Goal: Book appointment/travel/reservation

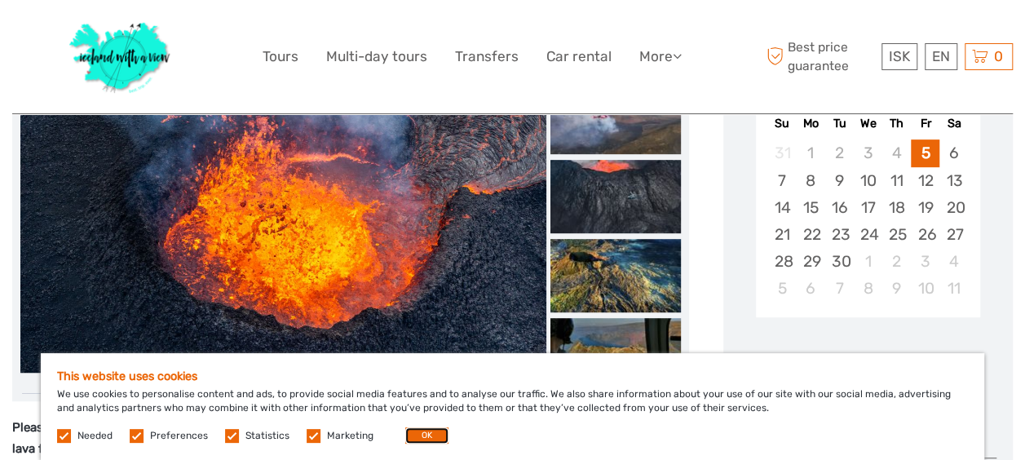
click at [429, 437] on button "OK" at bounding box center [426, 435] width 43 height 16
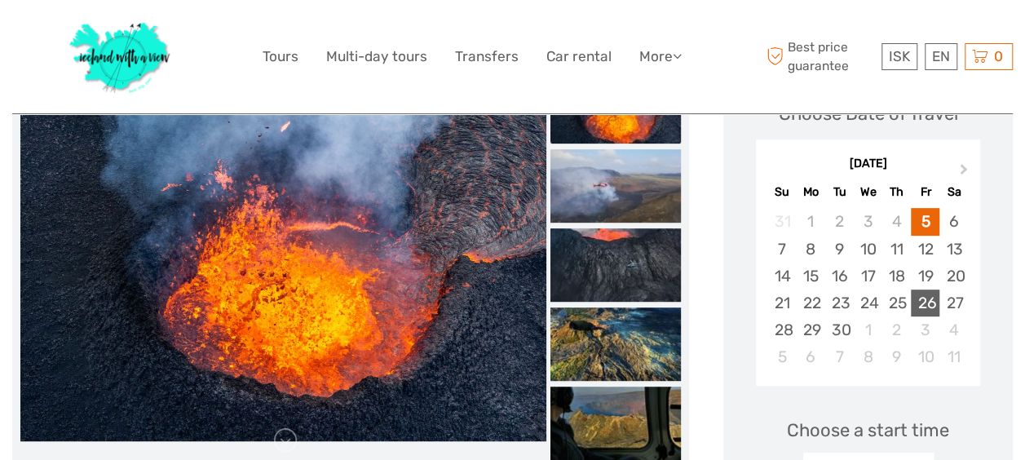
scroll to position [163, 0]
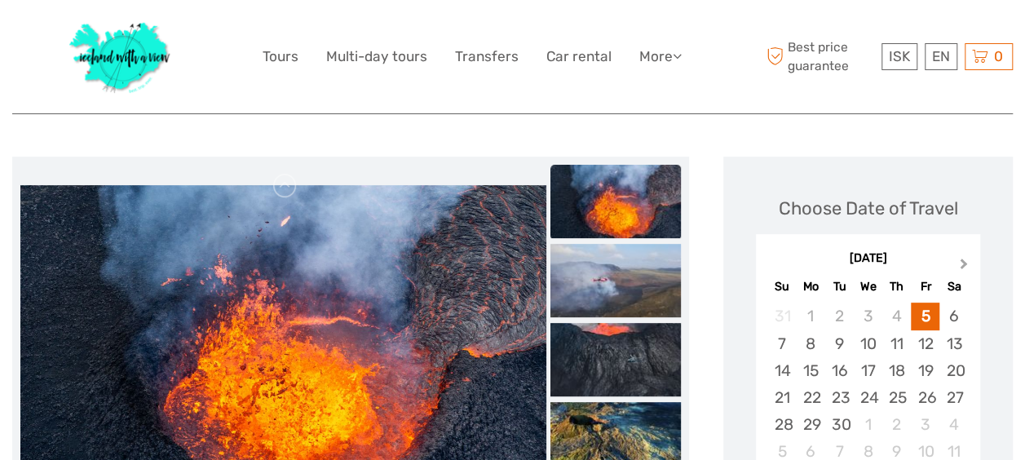
click at [961, 255] on button "Next Month" at bounding box center [966, 268] width 26 height 26
click at [964, 264] on span "Next Month" at bounding box center [964, 267] width 0 height 24
click at [964, 261] on span "Next Month" at bounding box center [964, 267] width 0 height 24
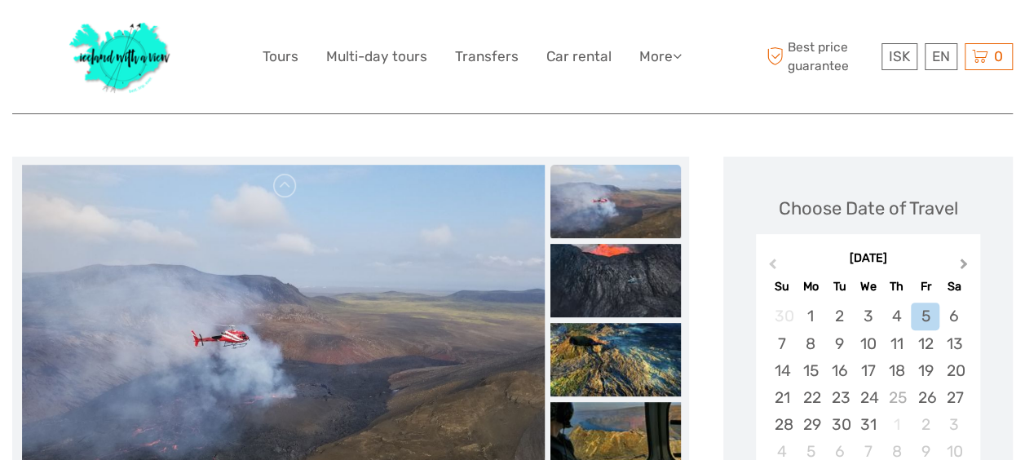
click at [964, 261] on span "Next Month" at bounding box center [964, 267] width 0 height 24
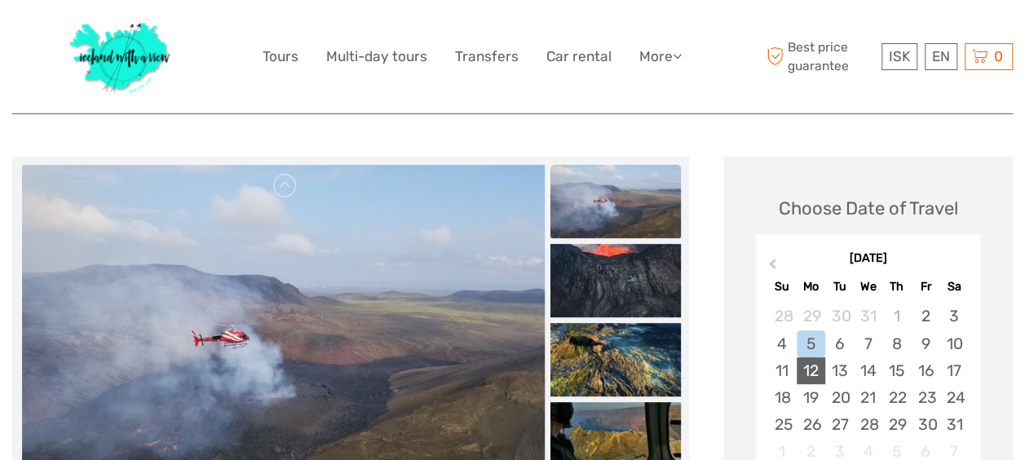
click at [813, 365] on div "12" at bounding box center [811, 370] width 29 height 27
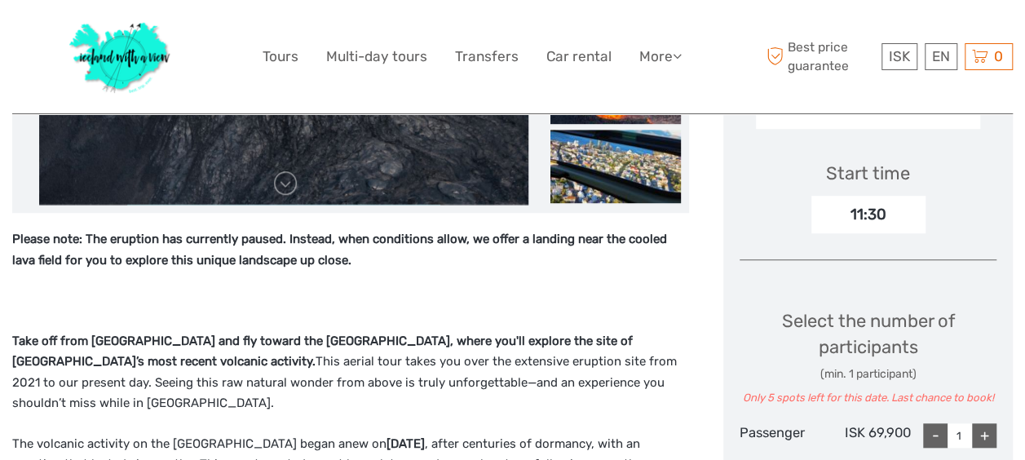
scroll to position [489, 0]
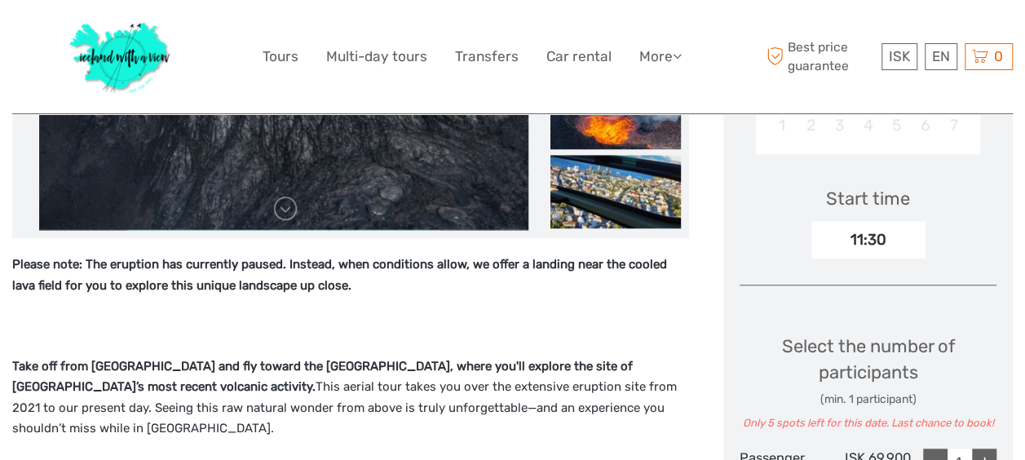
click at [904, 241] on div "11:30" at bounding box center [869, 240] width 114 height 38
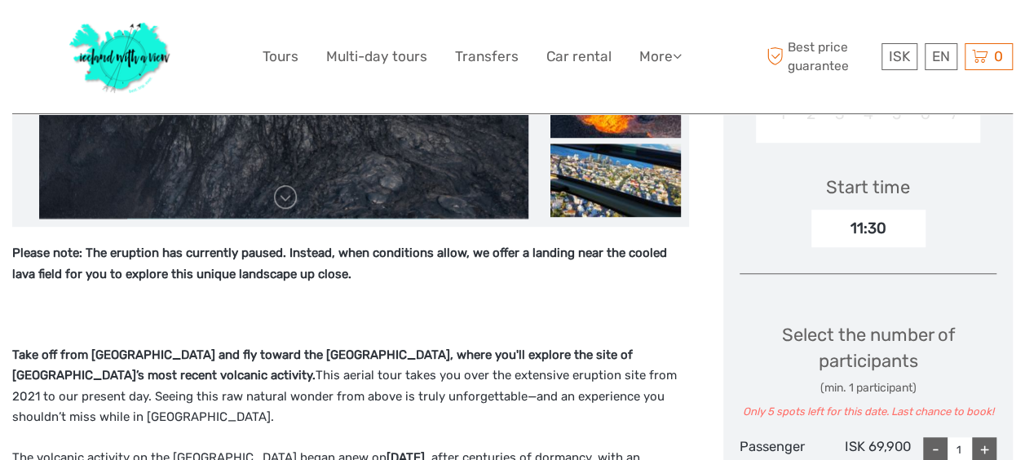
scroll to position [571, 0]
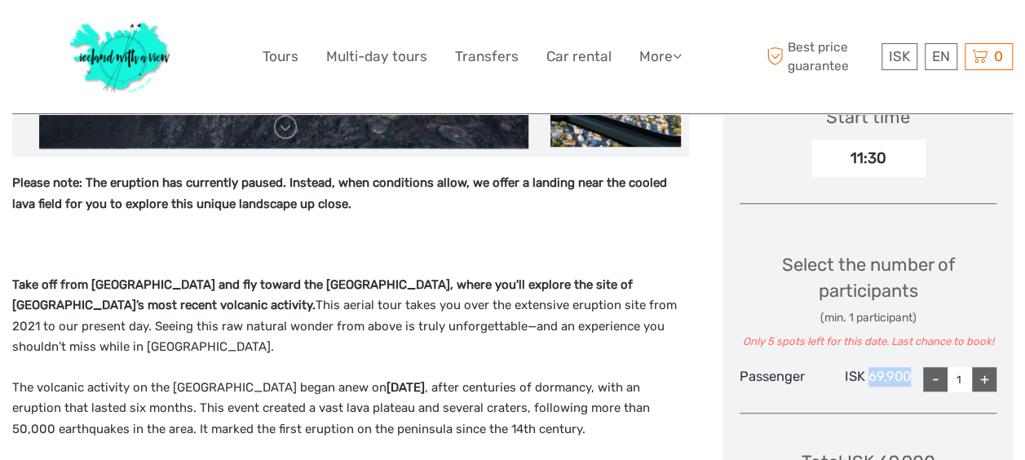
drag, startPoint x: 912, startPoint y: 375, endPoint x: 869, endPoint y: 378, distance: 43.3
click at [869, 378] on div "Passenger ISK 69,900 - 1 +" at bounding box center [868, 379] width 257 height 24
copy div "69,900"
